Goal: Navigation & Orientation: Find specific page/section

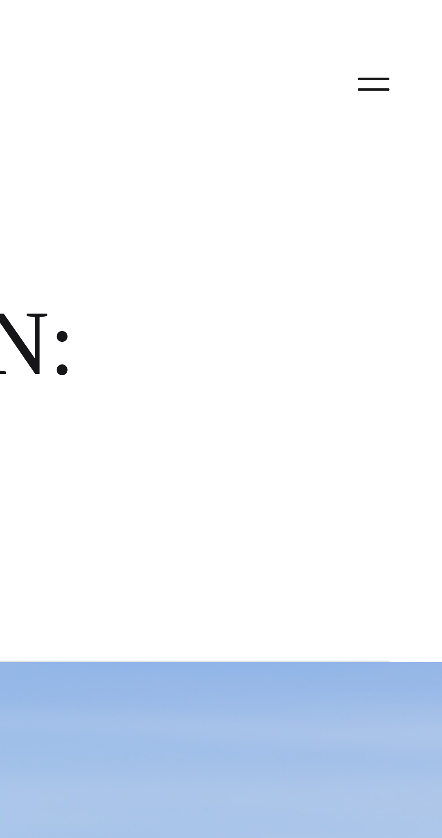
click at [414, 23] on button "Primary Menu" at bounding box center [419, 28] width 22 height 19
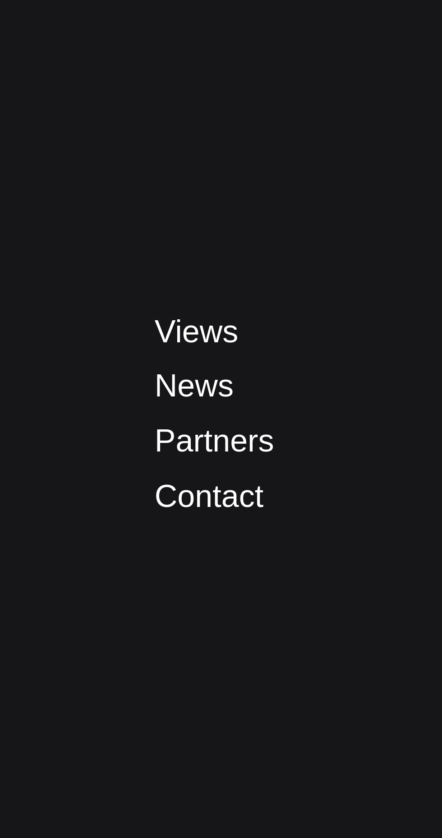
click at [65, 434] on link "Partners" at bounding box center [73, 428] width 41 height 12
